Goal: Task Accomplishment & Management: Manage account settings

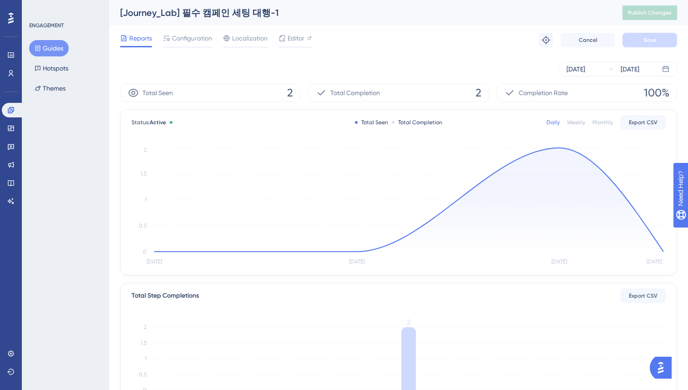
click at [116, 75] on div "Performance Users Engagement Widgets Feedback Product Updates Knowledge Base AI…" at bounding box center [398, 312] width 579 height 624
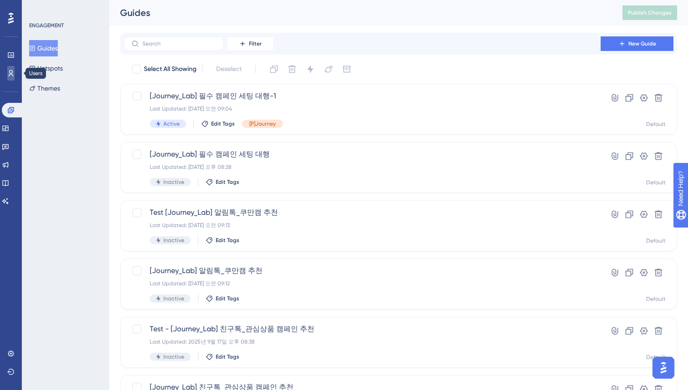
click at [11, 74] on icon at bounding box center [10, 73] width 7 height 7
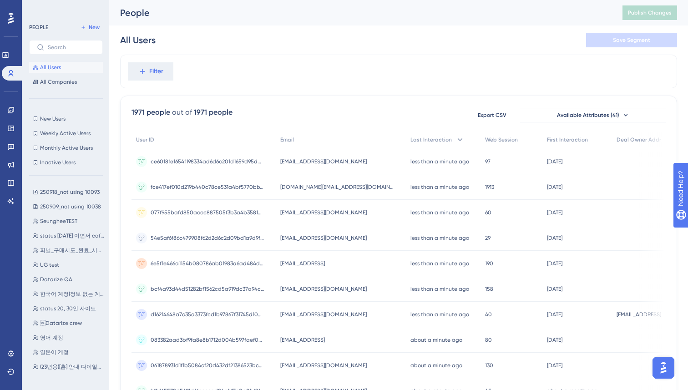
click at [424, 68] on div "Filter" at bounding box center [398, 72] width 557 height 34
click at [492, 116] on span "Export CSV" at bounding box center [492, 115] width 29 height 7
click at [121, 98] on div "Filter 1971 people out of 1971 people Export CSV Available Attributes (41) User…" at bounding box center [398, 377] width 557 height 644
click at [95, 25] on span "New" at bounding box center [94, 27] width 11 height 7
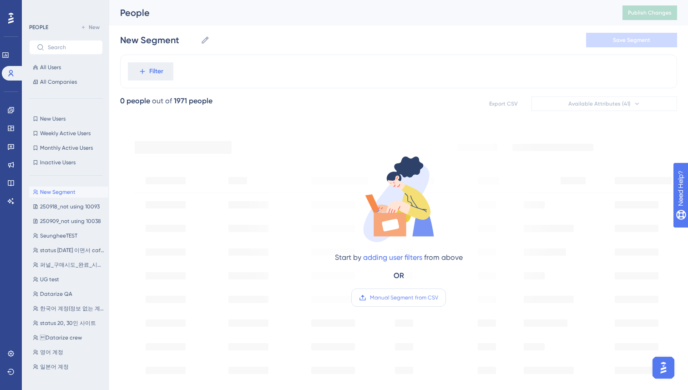
click at [396, 298] on span "Manual Segment from CSV" at bounding box center [404, 297] width 68 height 7
click at [438, 298] on input "Manual Segment from CSV" at bounding box center [438, 298] width 0 height 0
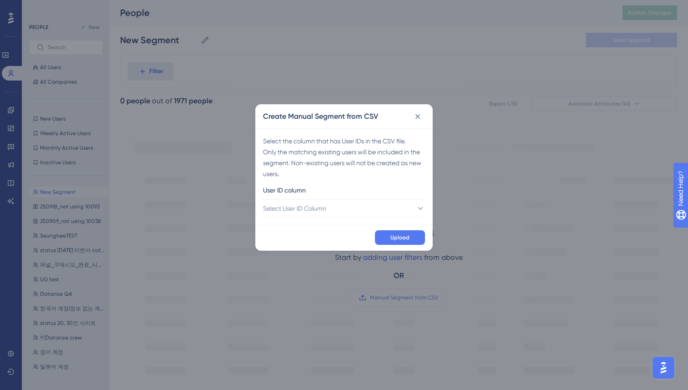
click at [347, 198] on div "User ID column" at bounding box center [344, 192] width 162 height 15
click at [312, 211] on span "Select User ID Column" at bounding box center [295, 208] width 63 height 11
click at [303, 232] on span "A - user_id" at bounding box center [291, 236] width 30 height 11
click at [405, 233] on button "Upload" at bounding box center [400, 237] width 50 height 15
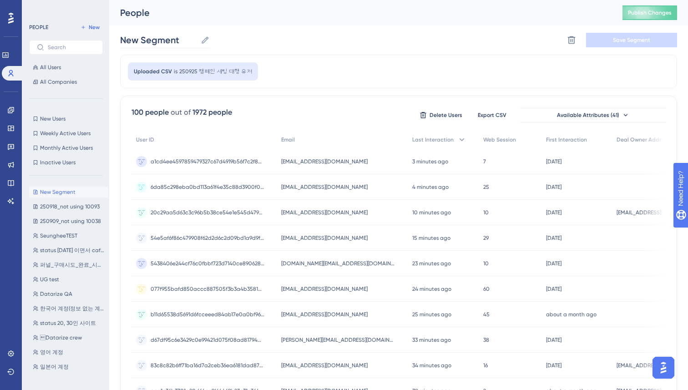
click at [206, 39] on icon at bounding box center [205, 39] width 7 height 7
click at [197, 39] on input "New Segment" at bounding box center [158, 40] width 77 height 13
drag, startPoint x: 189, startPoint y: 39, endPoint x: 102, endPoint y: 37, distance: 86.5
click at [109, 37] on div "Performance Users Engagement Widgets Feedback Product Updates Knowledge Base AI…" at bounding box center [398, 357] width 579 height 714
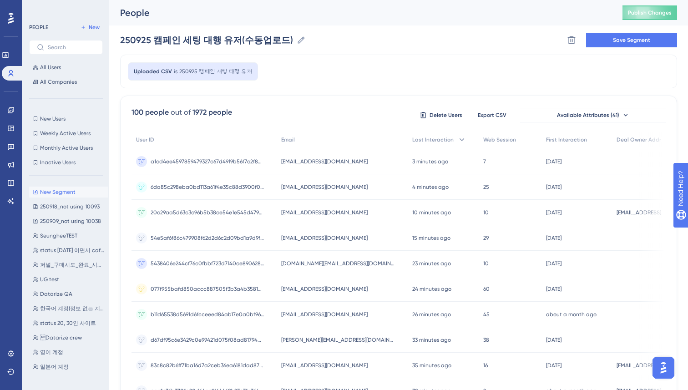
type input "250925 캠페인 세팅 대행 유저(수동업로드)"
click at [448, 43] on div "250925 캠페인 세팅 대행 유저(수동업로드) 250925 캠페인 세팅 대행 유저(수동업로드) Delete Segment Save Segme…" at bounding box center [398, 39] width 557 height 29
click at [623, 43] on span "Save Segment" at bounding box center [631, 39] width 37 height 7
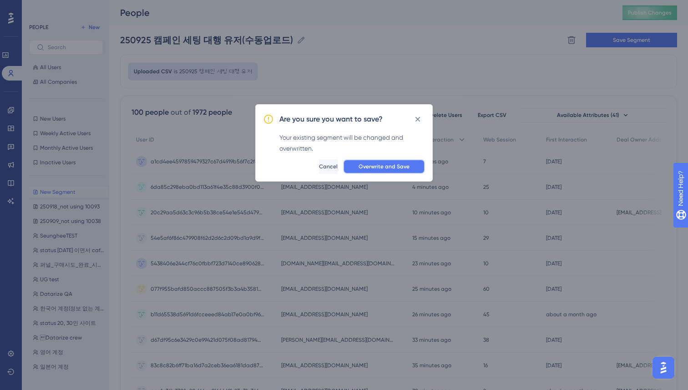
click at [378, 164] on span "Overwrite and Save" at bounding box center [384, 166] width 51 height 7
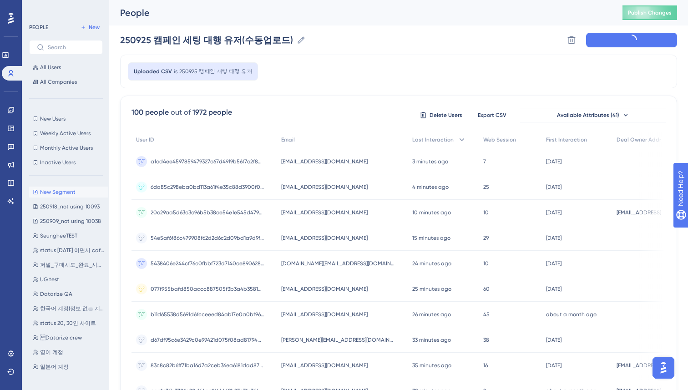
click at [502, 36] on div "250925 캠페인 세팅 대행 유저(수동업로드) 250925 캠페인 세팅 대행 유저(수동업로드) Delete Segment" at bounding box center [398, 39] width 557 height 29
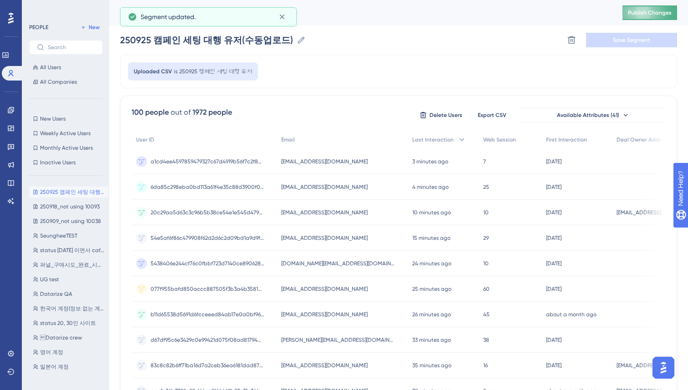
click at [650, 10] on span "Publish Changes" at bounding box center [650, 12] width 44 height 7
click at [378, 69] on div "Uploaded CSV is 250925 캠페인 세팅 대행 유저" at bounding box center [398, 72] width 557 height 34
click at [6, 101] on div "Engagement Widgets Feedback Product Updates Knowledge Base AI Assistant" at bounding box center [11, 145] width 15 height 128
click at [7, 108] on icon at bounding box center [10, 110] width 7 height 7
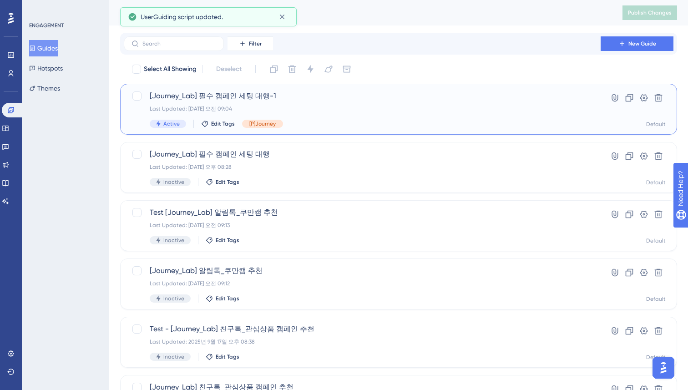
click at [323, 108] on div "Last Updated: 2025년 9월 25일 오전 09:04" at bounding box center [362, 108] width 425 height 7
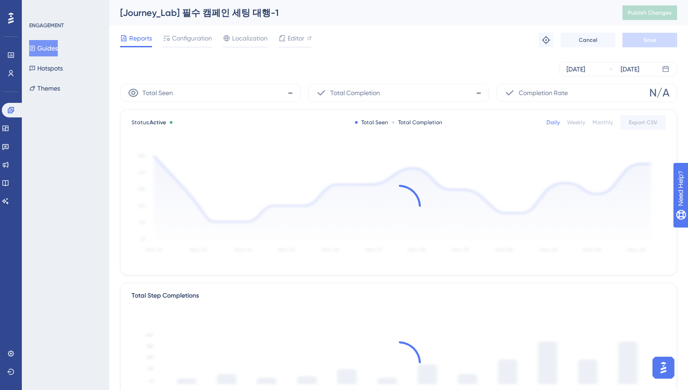
click at [308, 104] on div "Total Seen - Total Completion - Completion Rate N/A Status: Active Total Seen T…" at bounding box center [398, 347] width 557 height 526
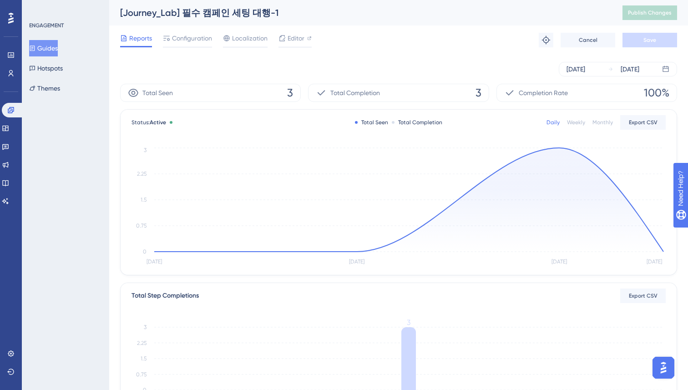
click at [49, 51] on button "Guides" at bounding box center [43, 48] width 29 height 16
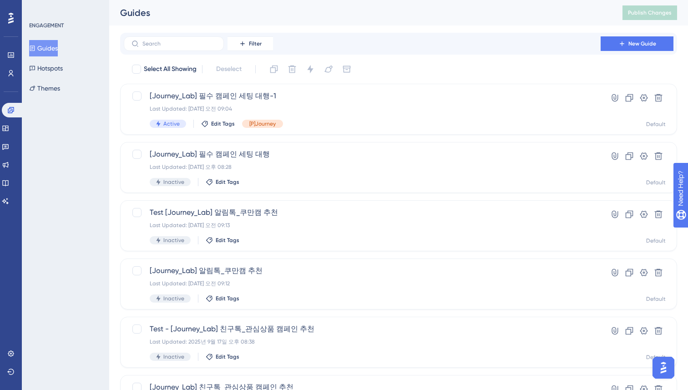
click at [431, 41] on div "Filter New Guide" at bounding box center [399, 43] width 550 height 15
click at [629, 99] on icon at bounding box center [629, 97] width 9 height 9
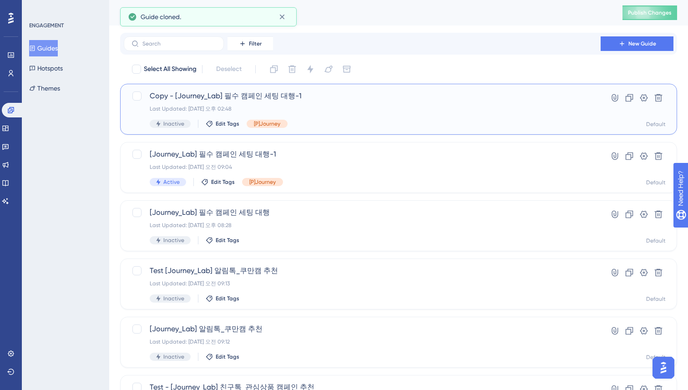
click at [377, 104] on div "Copy - [Journey_Lab] 필수 캠페인 세팅 대행-1 Last Updated: 2025년 9월 25일 오후 02:48 Inactiv…" at bounding box center [362, 109] width 425 height 37
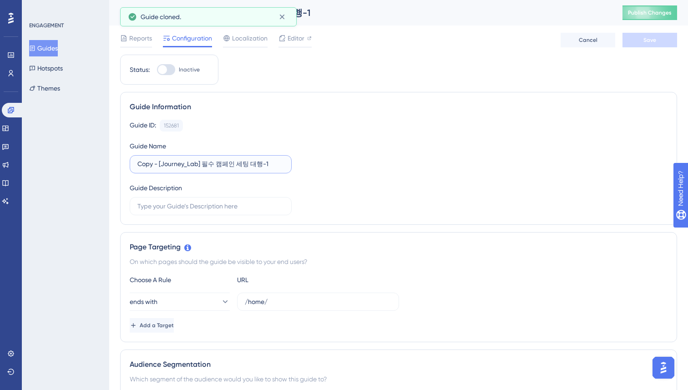
drag, startPoint x: 157, startPoint y: 165, endPoint x: 129, endPoint y: 163, distance: 27.8
click at [130, 164] on label "Copy - [Journey_Lab] 필수 캠페인 세팅 대행-1" at bounding box center [211, 164] width 162 height 18
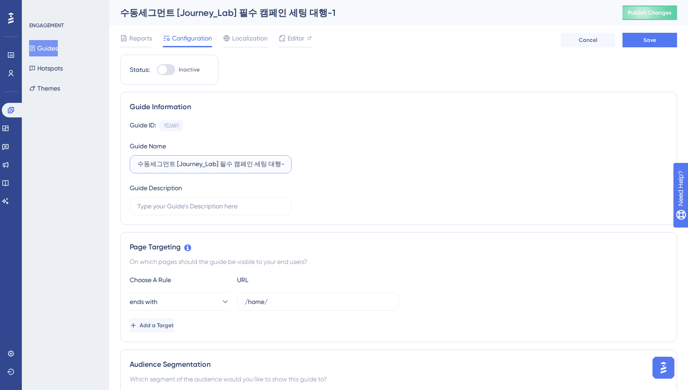
click at [279, 163] on input "수동세그먼트 [Journey_Lab] 필수 캠페인 세팅 대행-1" at bounding box center [210, 164] width 147 height 10
type input "수동세그먼트 [Journey_Lab] 필수 캠페인 세팅 대행"
click at [400, 150] on div "Guide ID: 152681 Copy Guide Name 수동세그먼트 [Journey_Lab] 필수 캠페인 세팅 대행 Guide Descri…" at bounding box center [399, 168] width 538 height 96
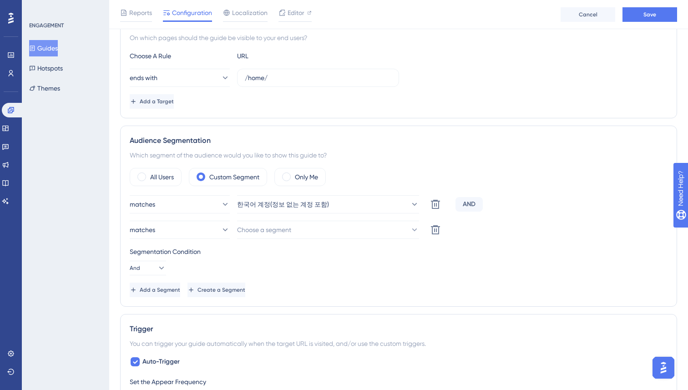
scroll to position [261, 0]
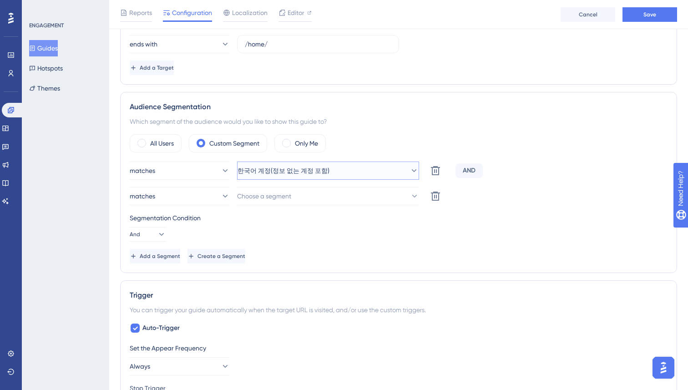
click at [311, 167] on span "한국어 계정(정보 없는 계정 포함)" at bounding box center [284, 170] width 92 height 11
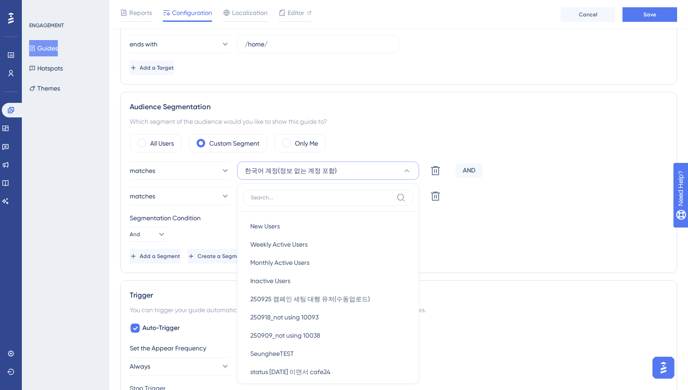
scroll to position [348, 0]
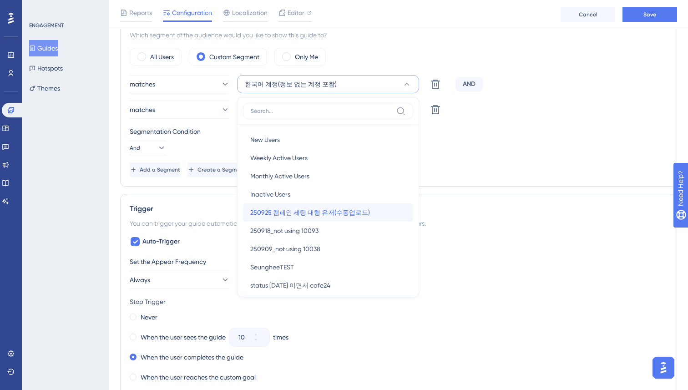
click at [313, 216] on span "250925 캠페인 세팅 대행 유저(수동업로드)" at bounding box center [310, 212] width 120 height 11
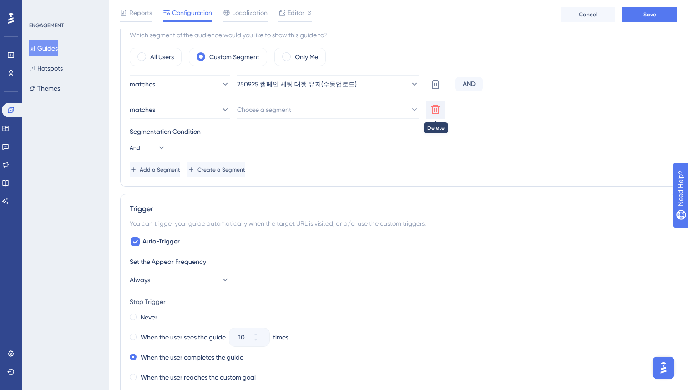
click at [442, 105] on button at bounding box center [435, 110] width 18 height 18
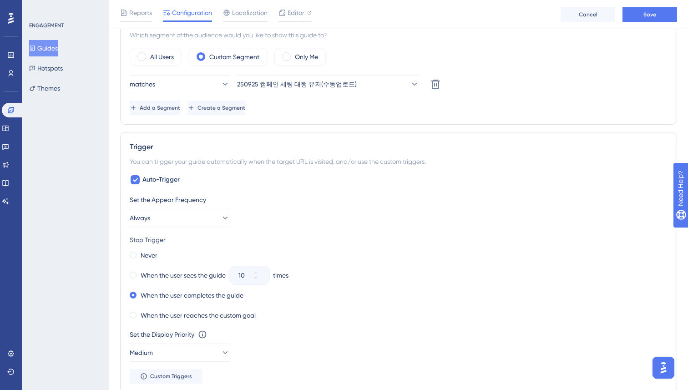
click at [395, 125] on div "Status: Inactive Guide Information Guide ID: 152681 Copy Guide Name 수동세그먼트 [Jou…" at bounding box center [398, 255] width 557 height 1088
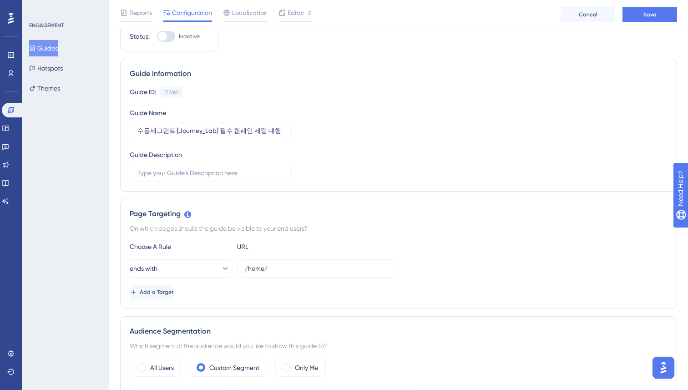
scroll to position [0, 0]
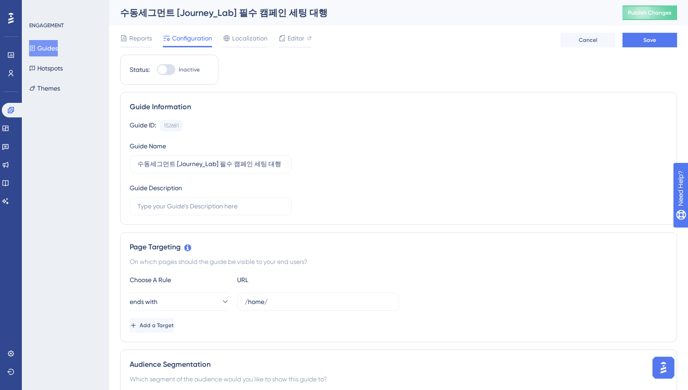
click at [297, 38] on span "Editor" at bounding box center [296, 38] width 17 height 11
click at [637, 42] on button "Save" at bounding box center [650, 40] width 55 height 15
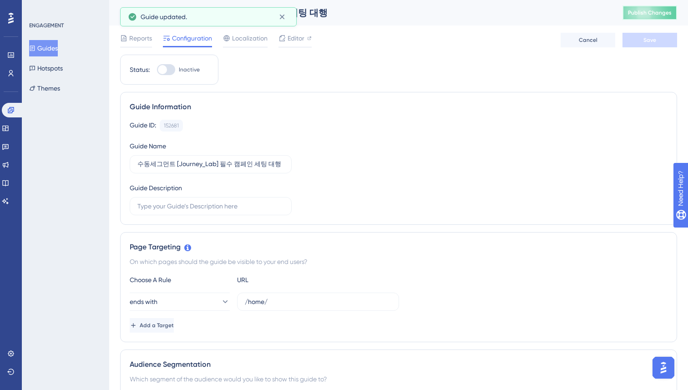
click at [650, 15] on span "Publish Changes" at bounding box center [650, 12] width 44 height 7
click at [46, 51] on button "Guides" at bounding box center [43, 48] width 29 height 16
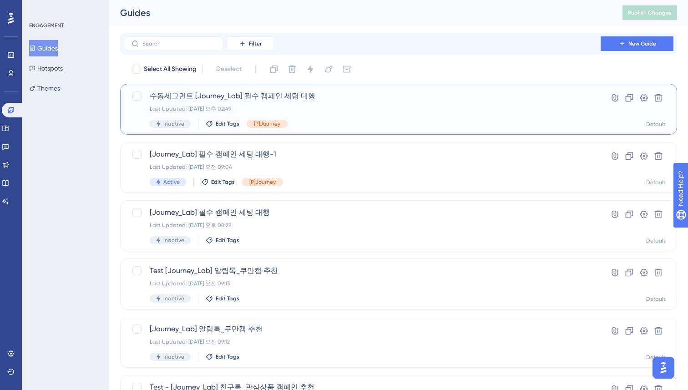
click at [295, 118] on div "수동세그먼트 [Journey_Lab] 필수 캠페인 세팅 대행 Last Updated: 2025년 9월 25일 오후 02:49 Inactive …" at bounding box center [362, 109] width 425 height 37
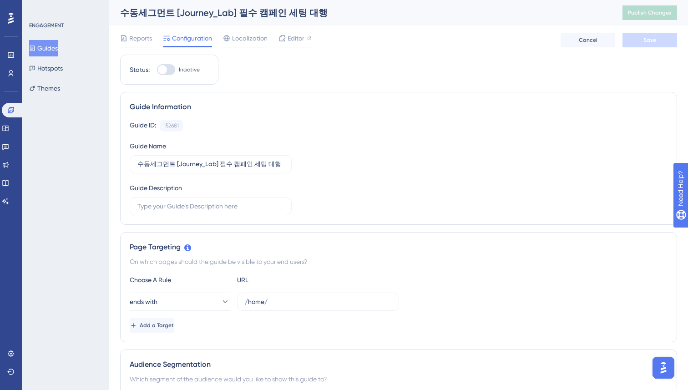
click at [291, 109] on div "Guide Information" at bounding box center [399, 106] width 538 height 11
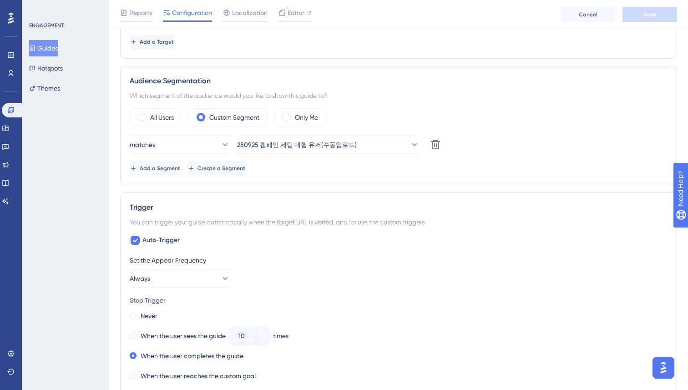
scroll to position [319, 0]
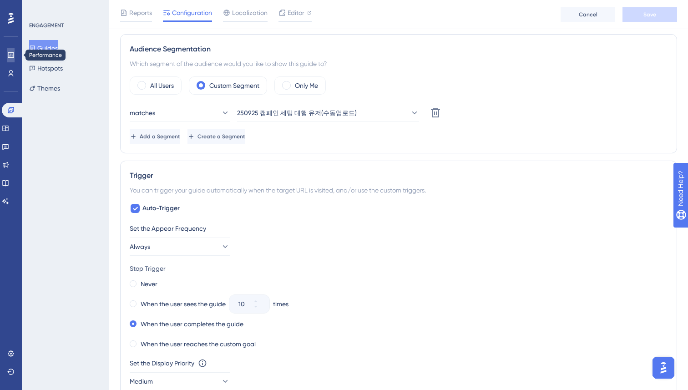
click at [7, 58] on icon at bounding box center [10, 54] width 7 height 7
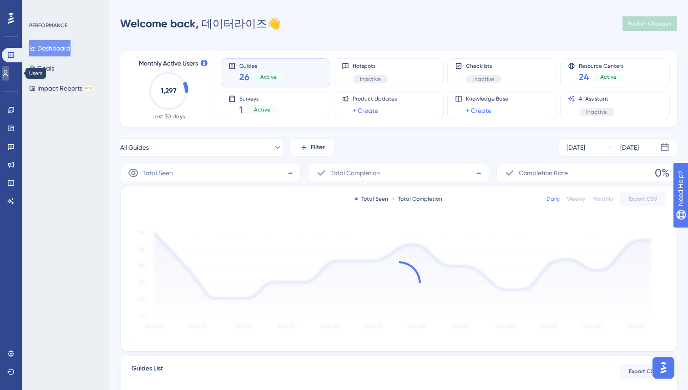
click at [9, 75] on icon at bounding box center [5, 73] width 7 height 7
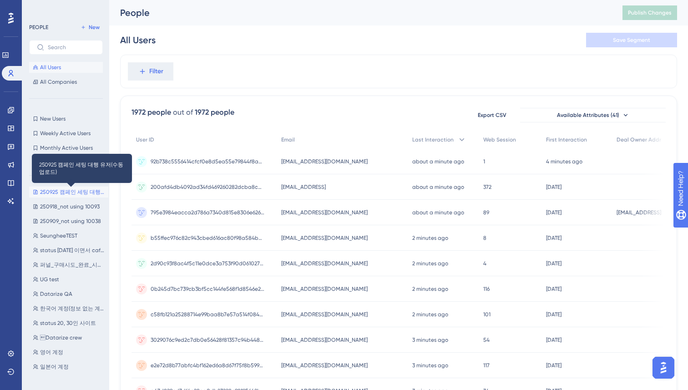
click at [61, 190] on span "250925 캠페인 세팅 대행 유저(수동업로드)" at bounding box center [72, 191] width 65 height 7
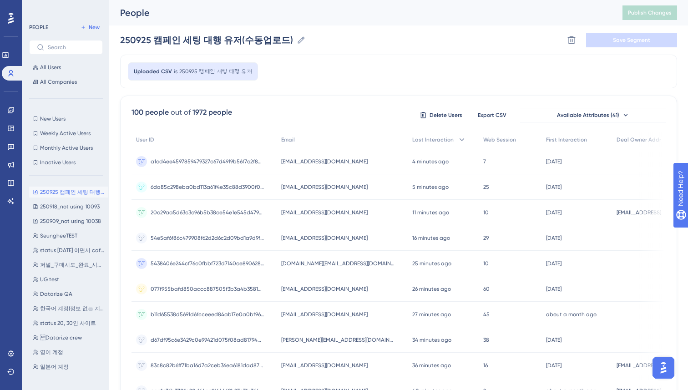
click at [373, 83] on div "Uploaded CSV is 250925 캠페인 세팅 대행 유저" at bounding box center [398, 72] width 557 height 34
click at [373, 82] on div "Uploaded CSV is 250925 캠페인 세팅 대행 유저" at bounding box center [398, 72] width 557 height 34
click at [8, 56] on icon at bounding box center [5, 54] width 6 height 5
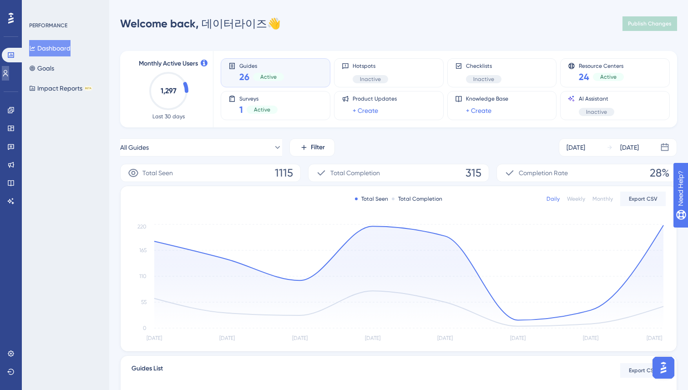
click at [9, 76] on icon at bounding box center [5, 73] width 7 height 7
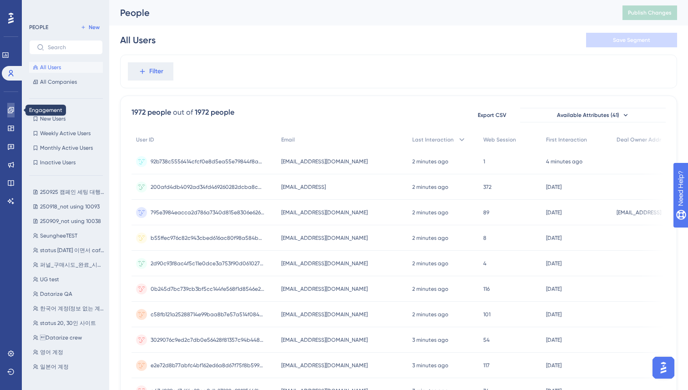
click at [10, 112] on icon at bounding box center [10, 110] width 7 height 7
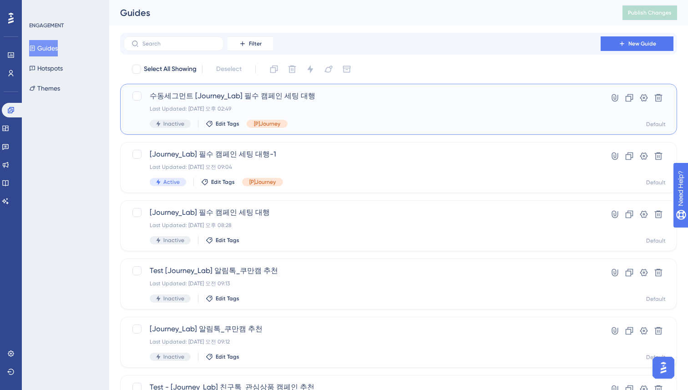
click at [355, 99] on span "수동세그먼트 [Journey_Lab] 필수 캠페인 세팅 대행" at bounding box center [362, 96] width 425 height 11
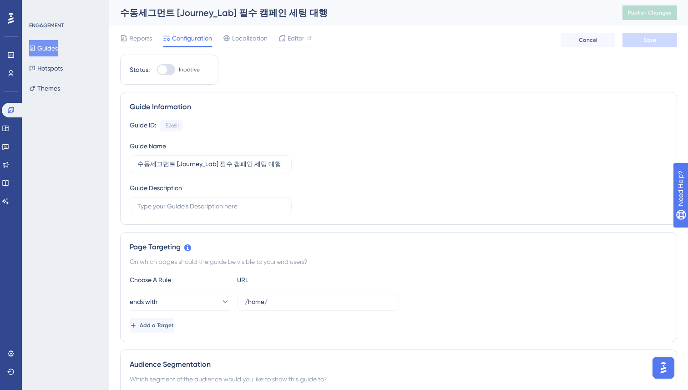
click at [167, 68] on div at bounding box center [162, 69] width 9 height 9
click at [157, 70] on input "Inactive" at bounding box center [157, 70] width 0 height 0
checkbox input "true"
click at [645, 46] on button "Save" at bounding box center [650, 40] width 55 height 15
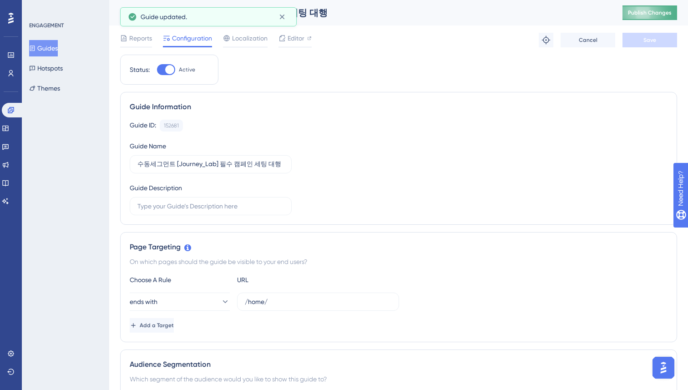
click at [655, 12] on span "Publish Changes" at bounding box center [650, 12] width 44 height 7
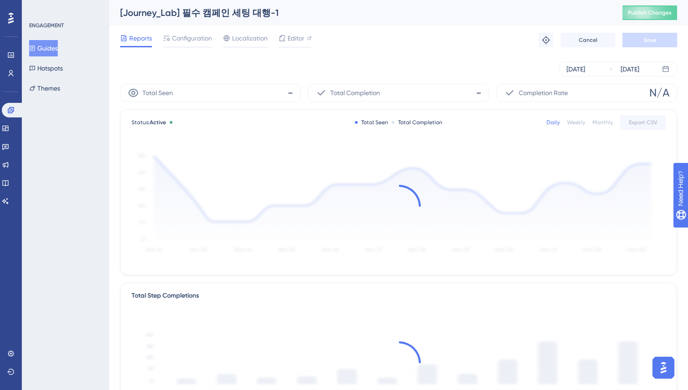
click at [45, 49] on button "Guides" at bounding box center [43, 48] width 29 height 16
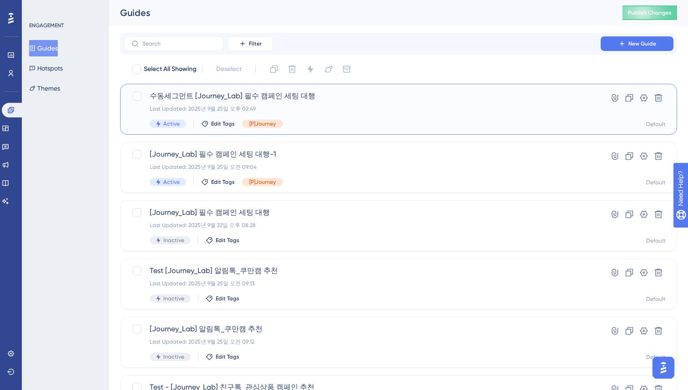
click at [273, 117] on div "수동세그먼트 [Journey_Lab] 필수 캠페인 세팅 대행 Last Updated: 2025년 9월 25일 오후 02:49 Active Ed…" at bounding box center [362, 109] width 425 height 37
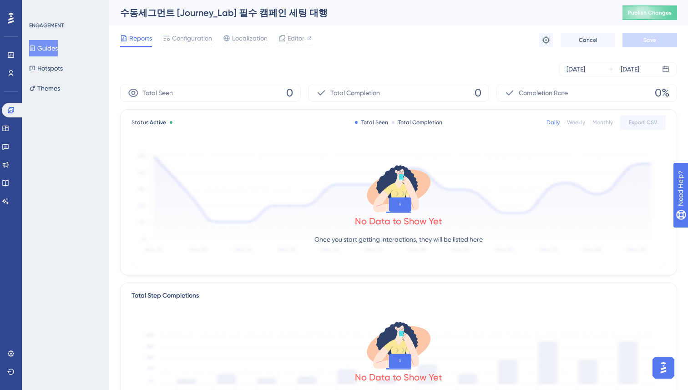
click at [46, 52] on button "Guides" at bounding box center [43, 48] width 29 height 16
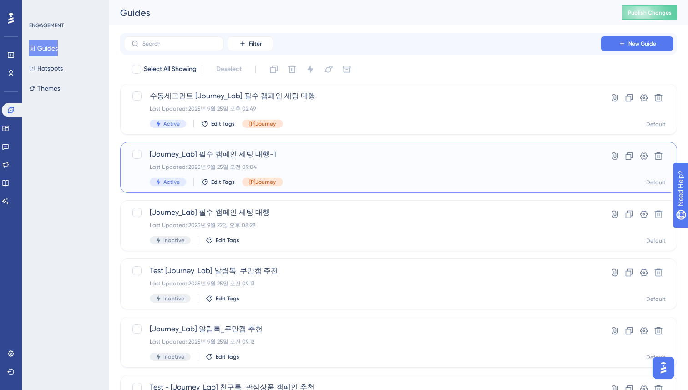
click at [290, 162] on div "[Journey_Lab] 필수 캠페인 세팅 대행-1 Last Updated: 2025년 9월 25일 오전 09:04 Active Edit Ta…" at bounding box center [362, 167] width 425 height 37
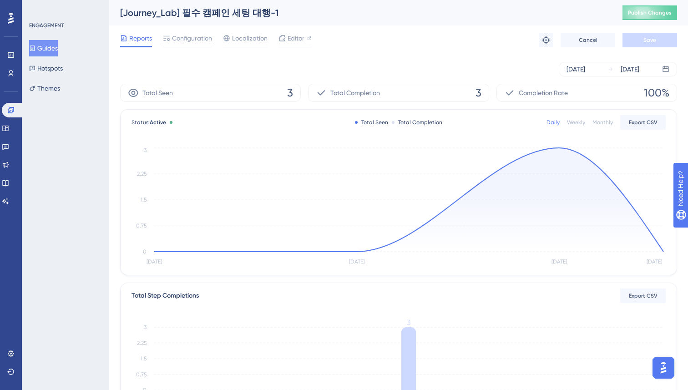
click at [54, 44] on button "Guides" at bounding box center [43, 48] width 29 height 16
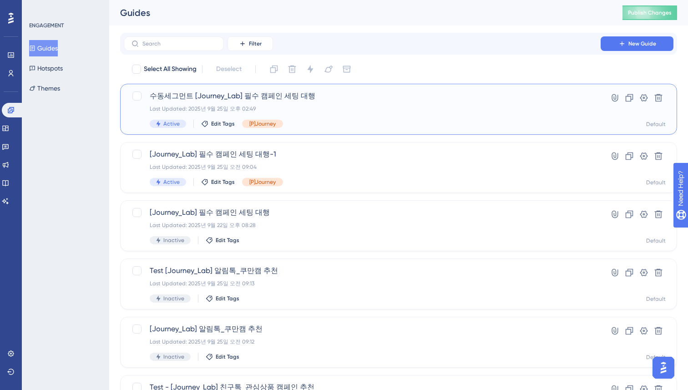
click at [311, 100] on span "수동세그먼트 [Journey_Lab] 필수 캠페인 세팅 대행" at bounding box center [362, 96] width 425 height 11
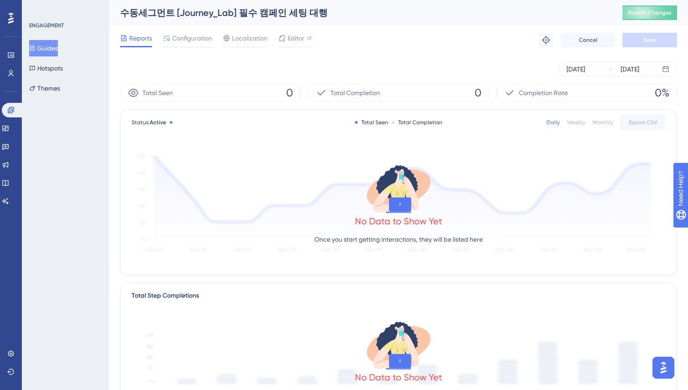
click at [279, 65] on div "[DATE] [DATE]" at bounding box center [398, 69] width 557 height 15
click at [47, 45] on button "Guides" at bounding box center [43, 48] width 29 height 16
